Goal: Information Seeking & Learning: Check status

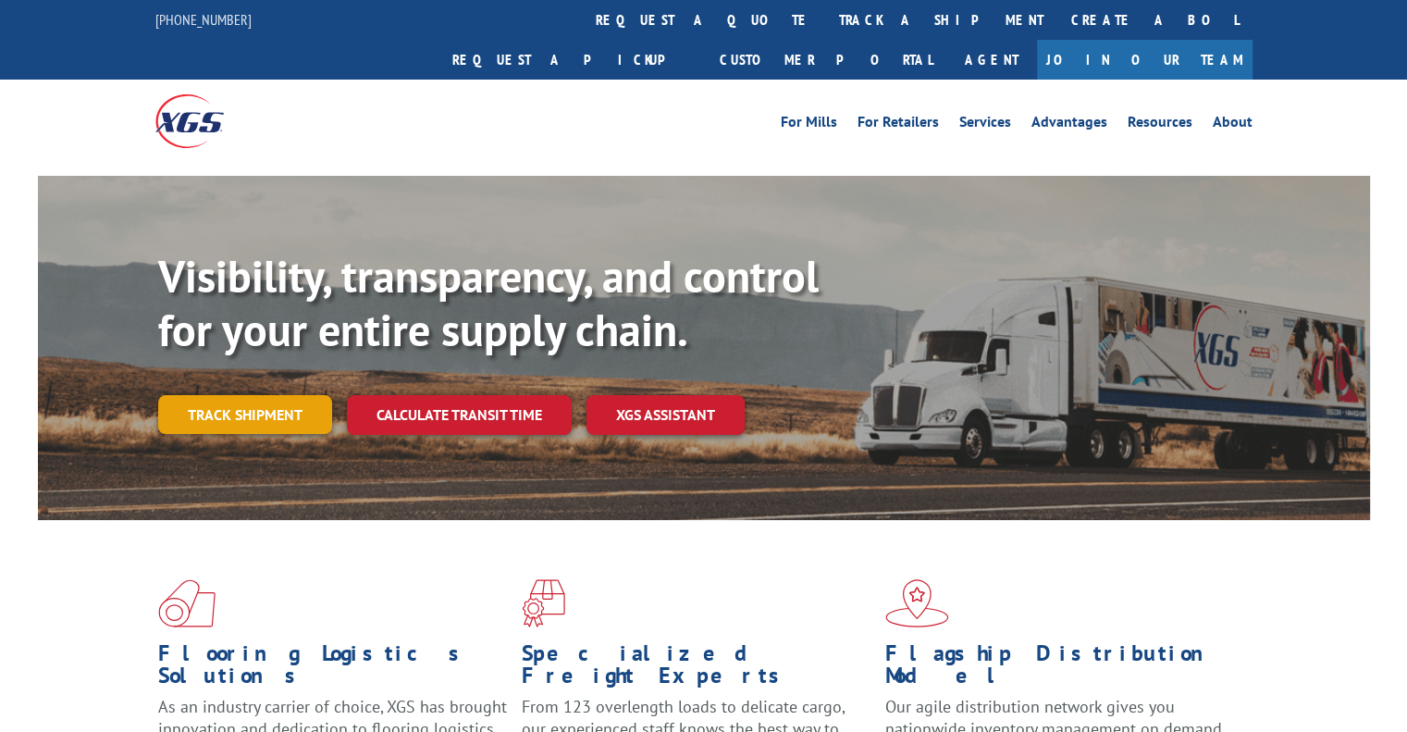
click at [276, 395] on link "Track shipment" at bounding box center [245, 414] width 174 height 39
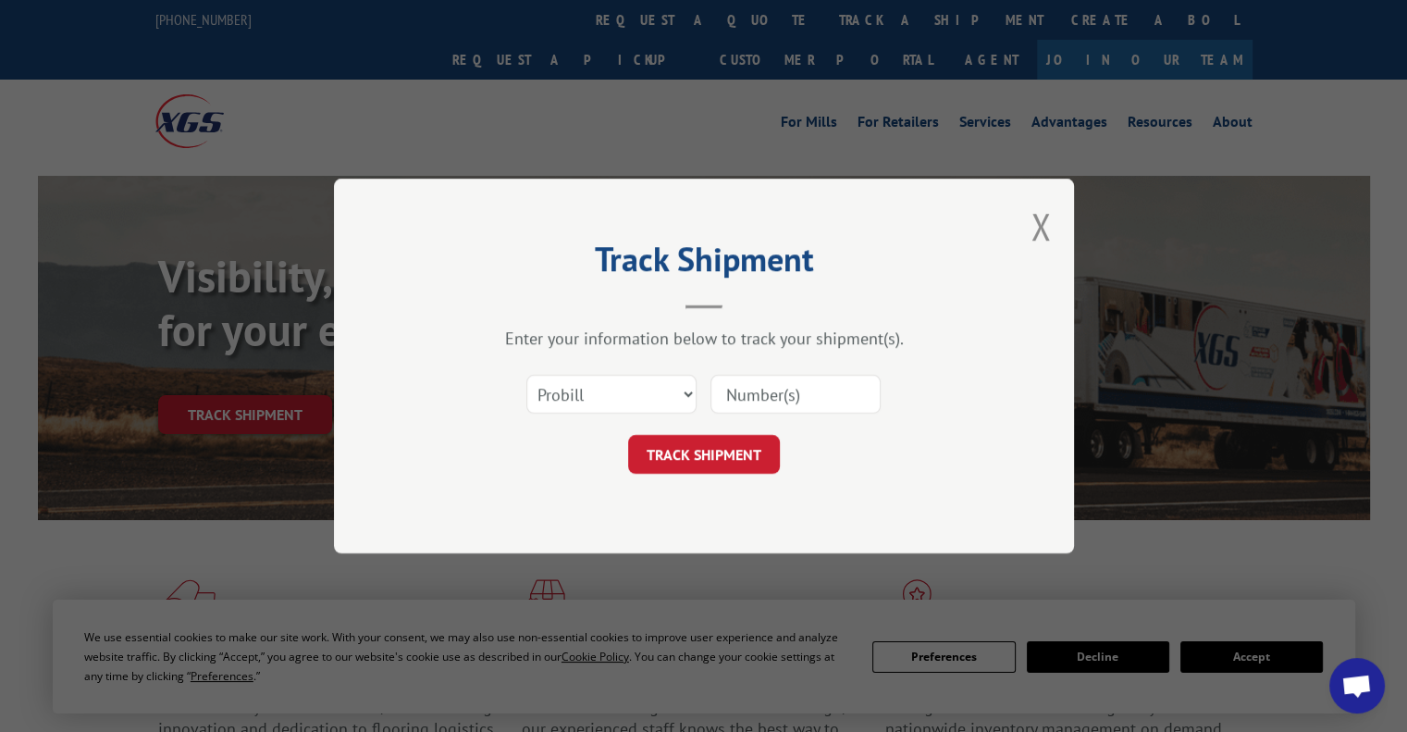
click at [780, 397] on input at bounding box center [795, 394] width 170 height 39
paste input "17594169"
type input "17594169"
click at [731, 449] on button "TRACK SHIPMENT" at bounding box center [704, 454] width 152 height 39
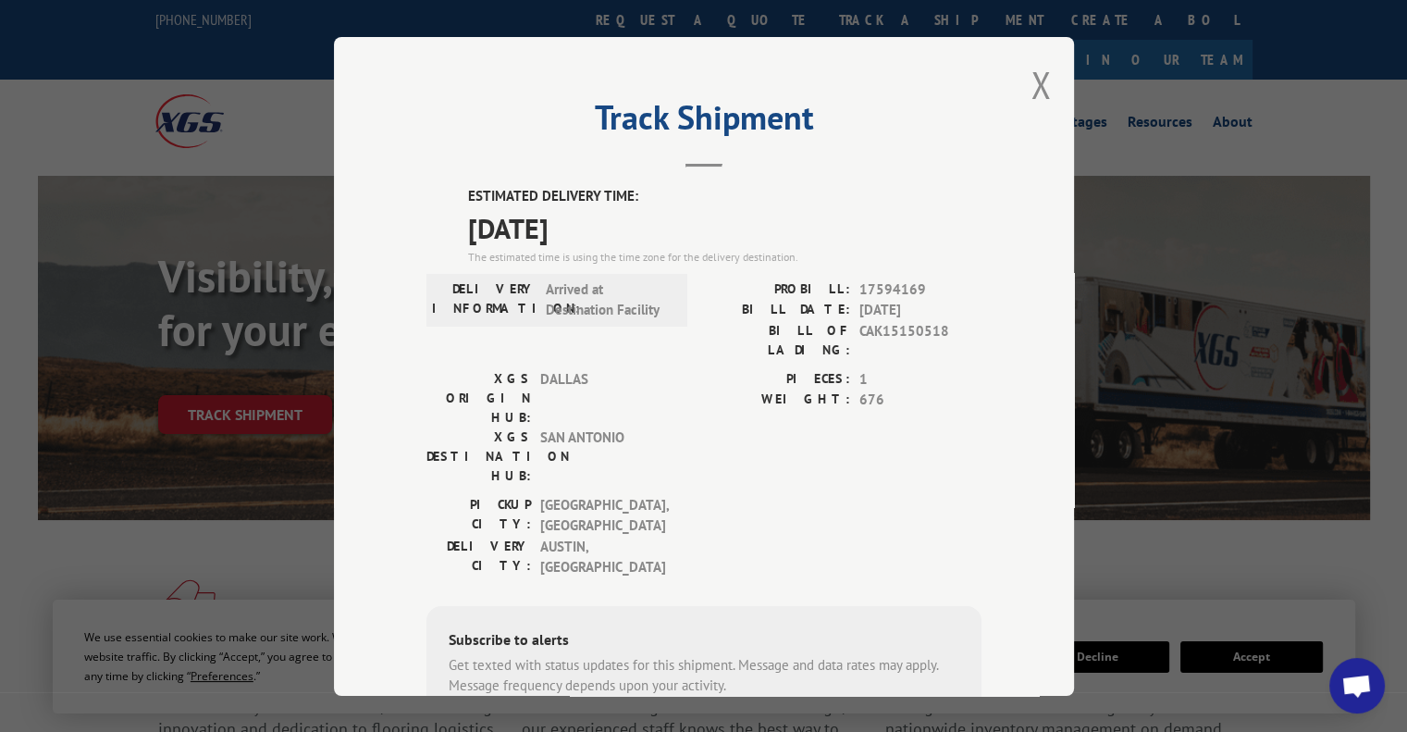
click at [1156, 527] on div "Track Shipment ESTIMATED DELIVERY TIME: [DATE] The estimated time is using the …" at bounding box center [703, 366] width 1407 height 732
click at [1039, 80] on button "Close modal" at bounding box center [1040, 84] width 20 height 49
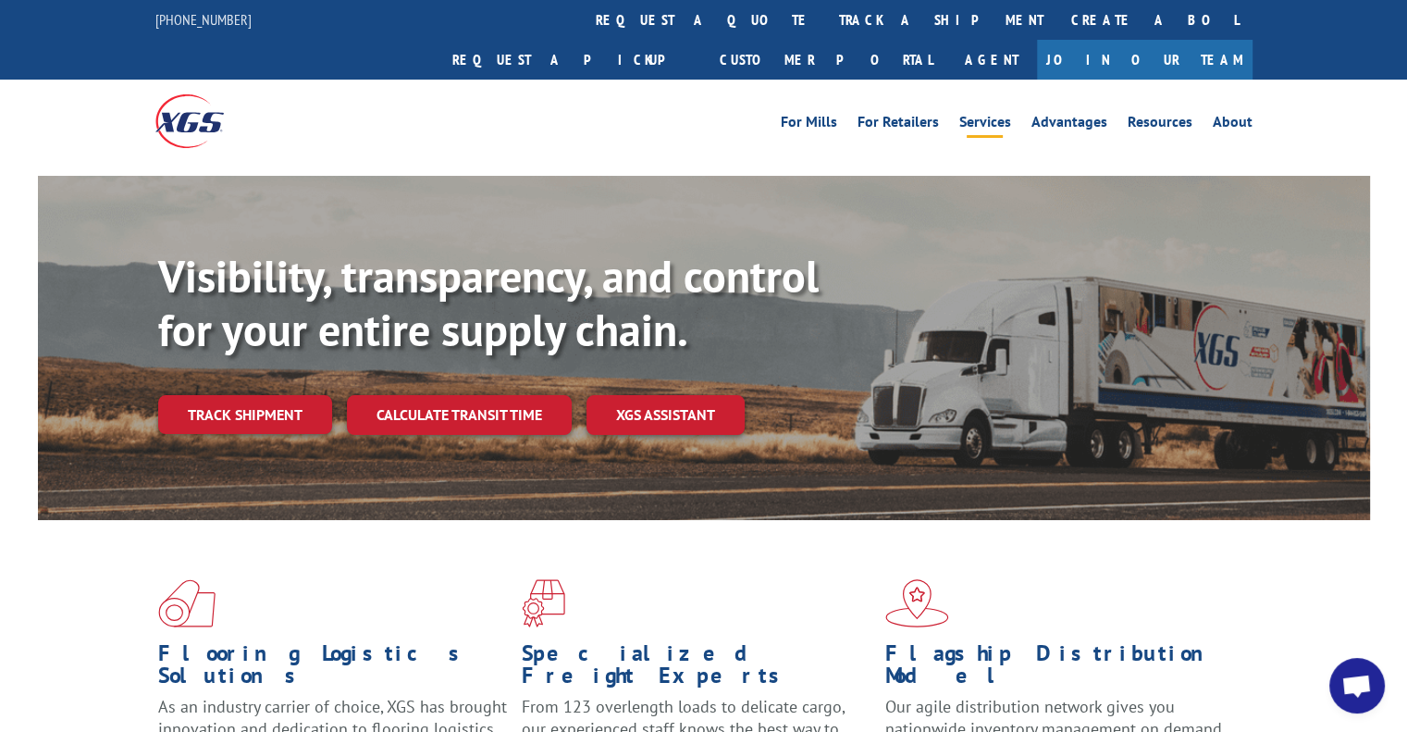
click at [980, 115] on link "Services" at bounding box center [985, 125] width 52 height 20
click at [676, 395] on link "XGS ASSISTANT" at bounding box center [665, 415] width 158 height 40
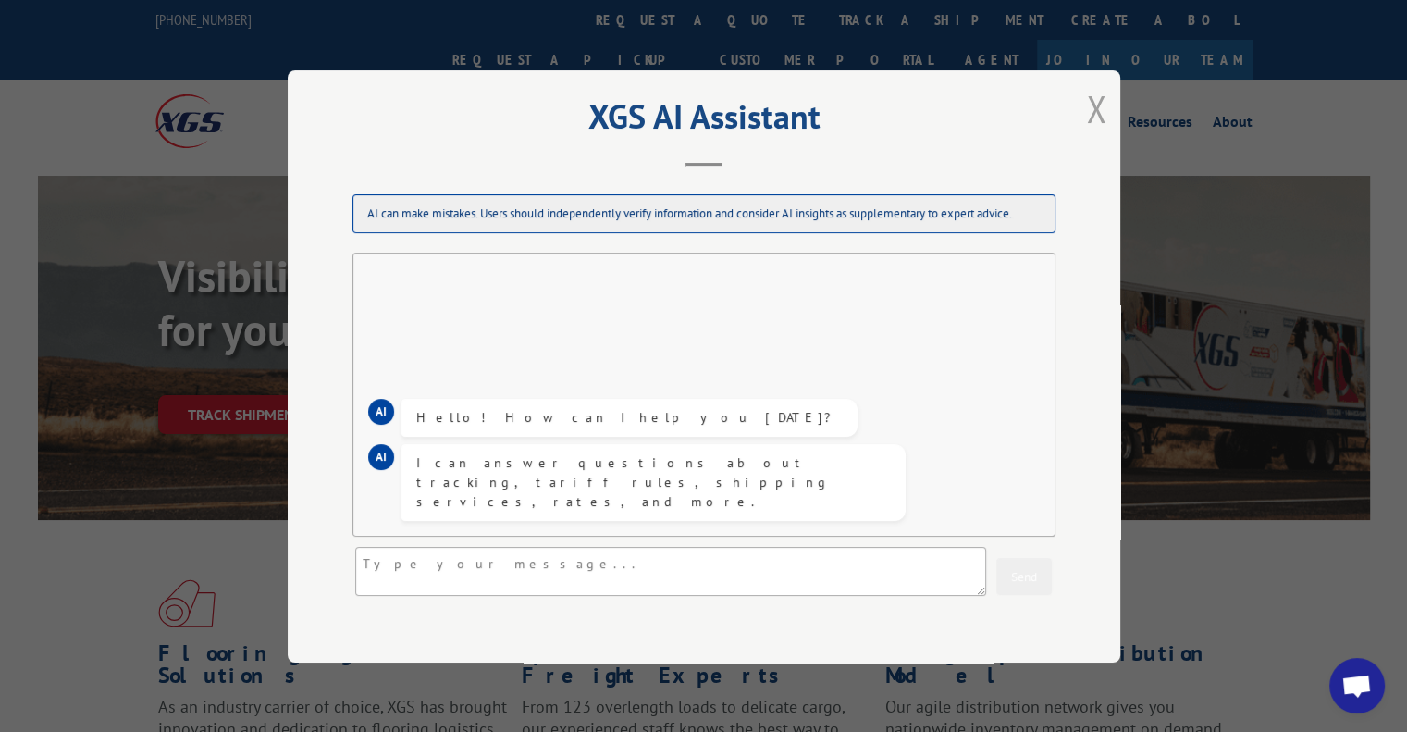
click at [1089, 106] on button "Close modal" at bounding box center [1096, 108] width 20 height 49
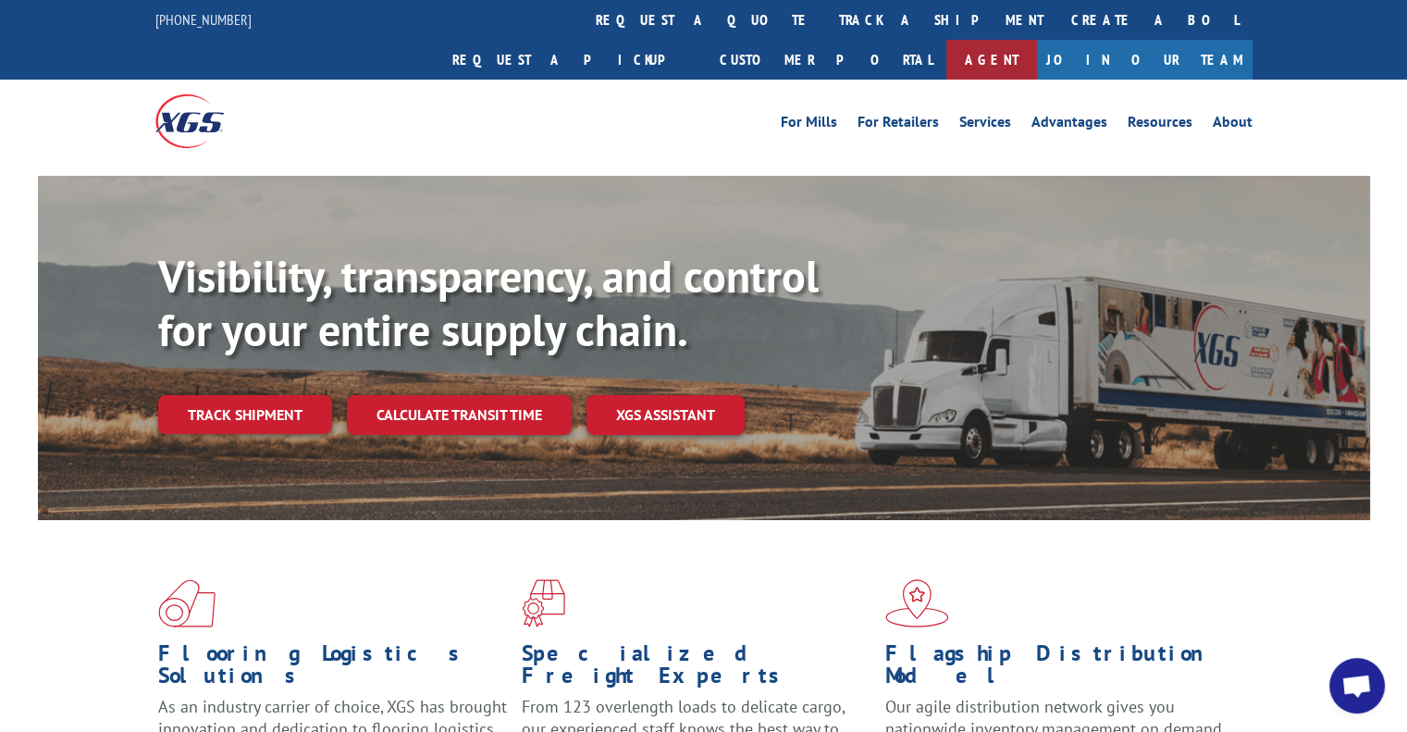
click at [1037, 40] on link "Agent" at bounding box center [991, 60] width 91 height 40
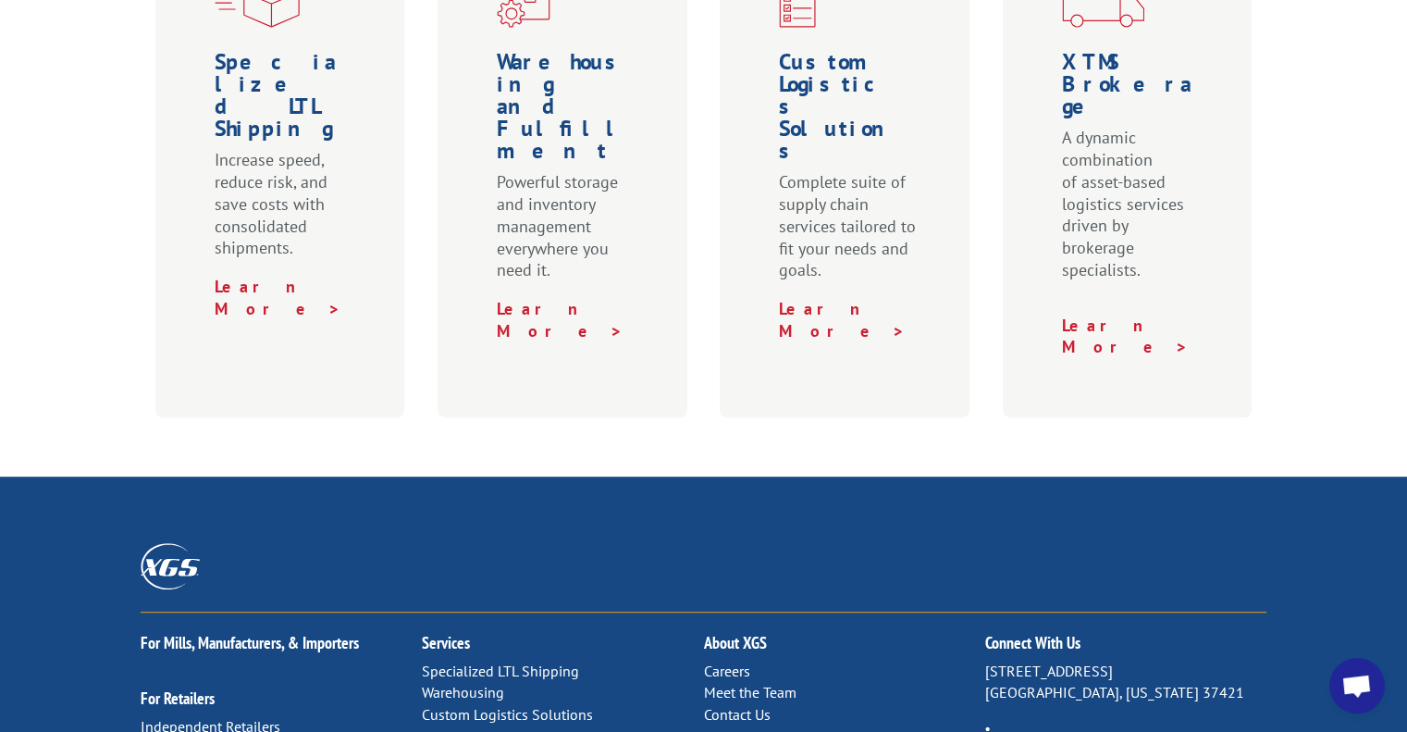
scroll to position [832, 0]
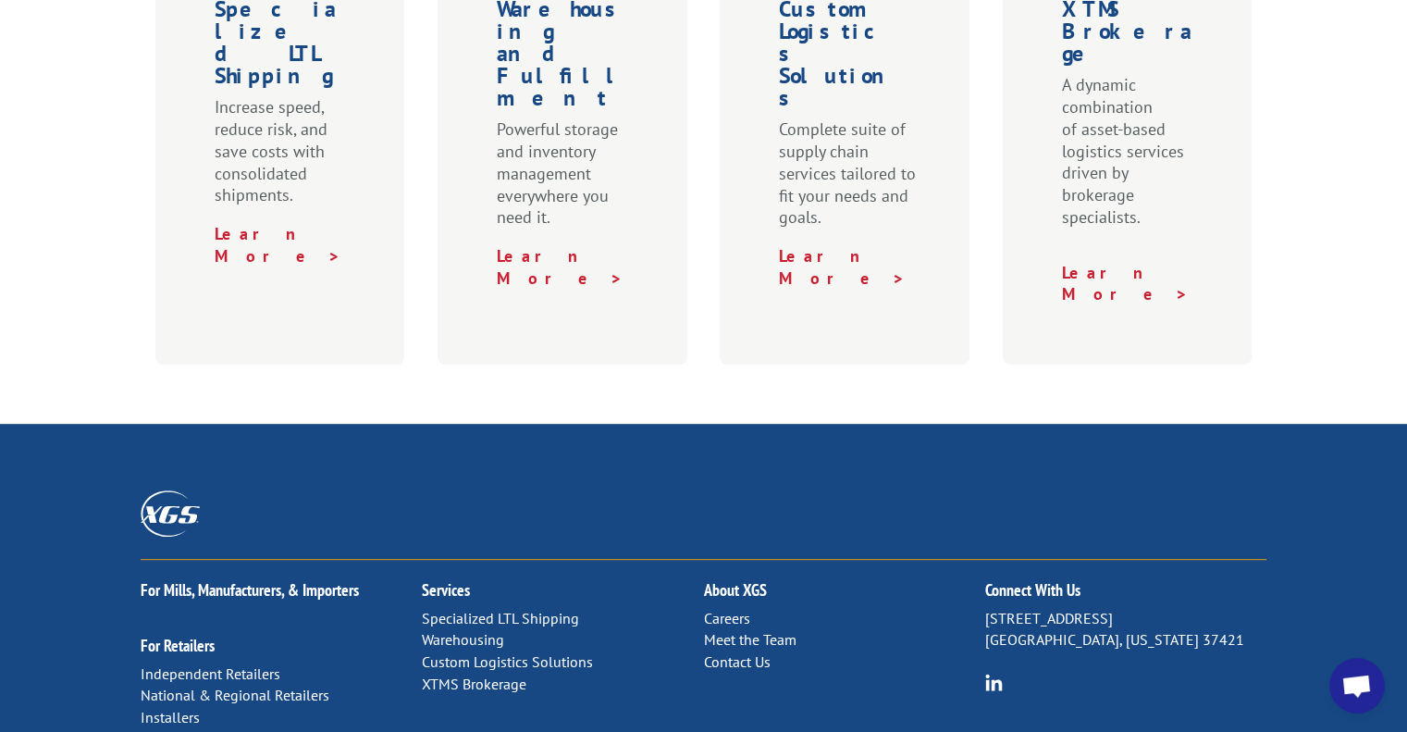
click at [737, 652] on link "Contact Us" at bounding box center [736, 661] width 67 height 18
